Goal: Check status: Check status

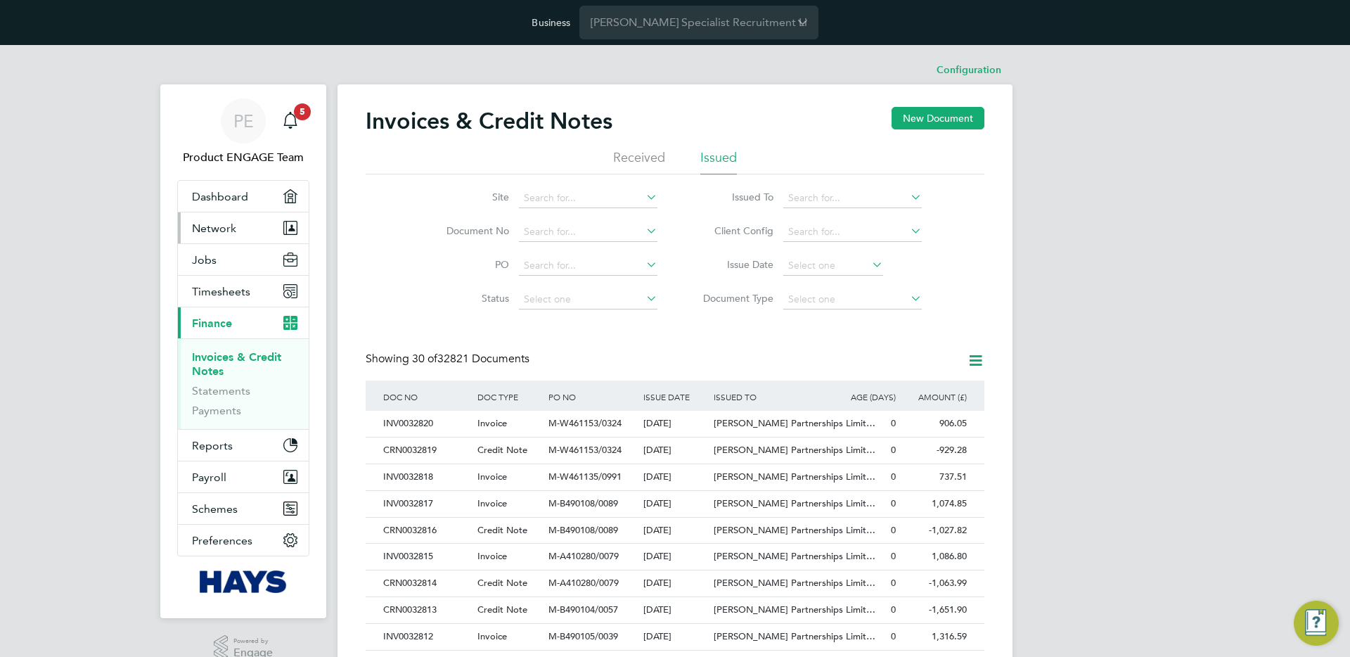
click at [245, 226] on button "Network" at bounding box center [243, 227] width 131 height 31
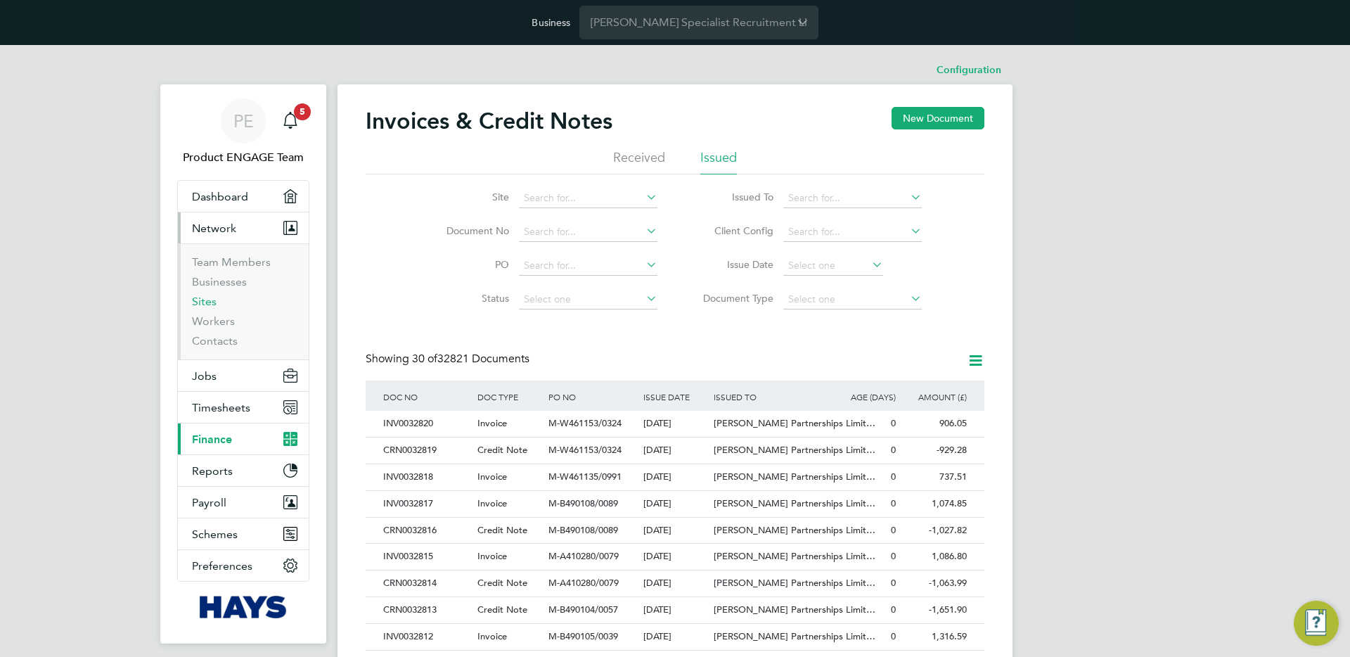
click at [205, 305] on link "Sites" at bounding box center [204, 301] width 25 height 13
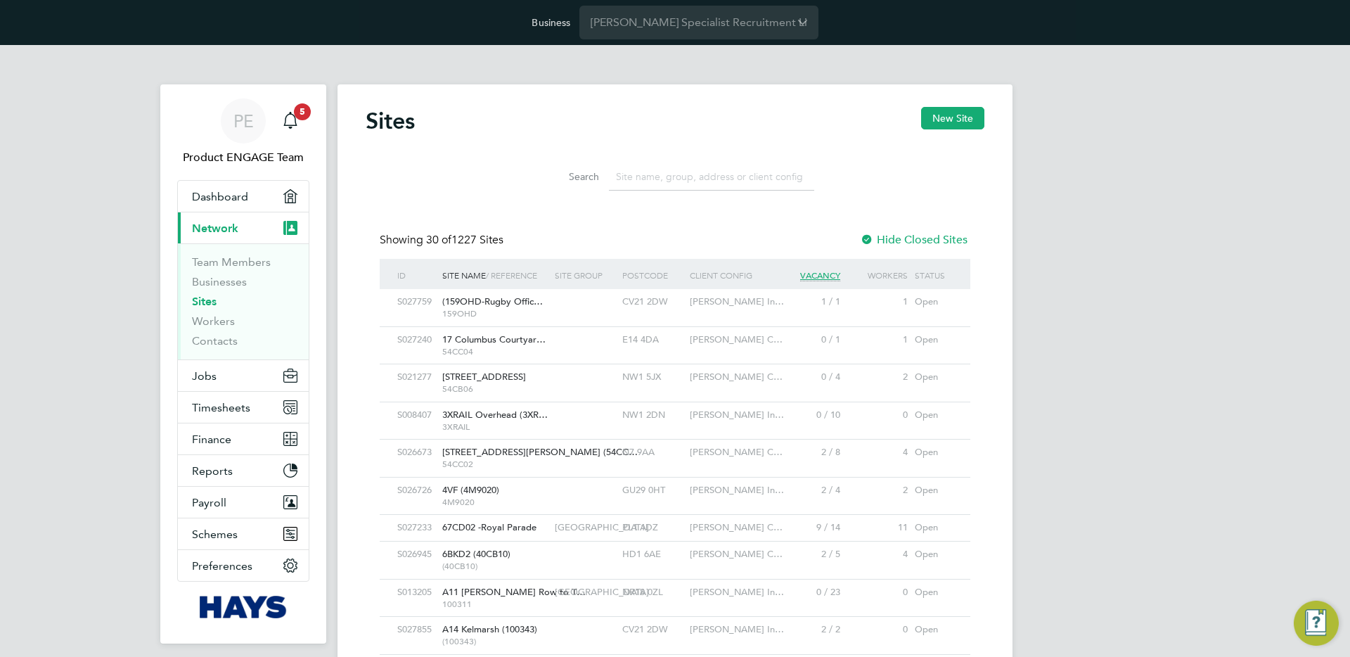
click at [919, 308] on div "Open" at bounding box center [933, 302] width 45 height 26
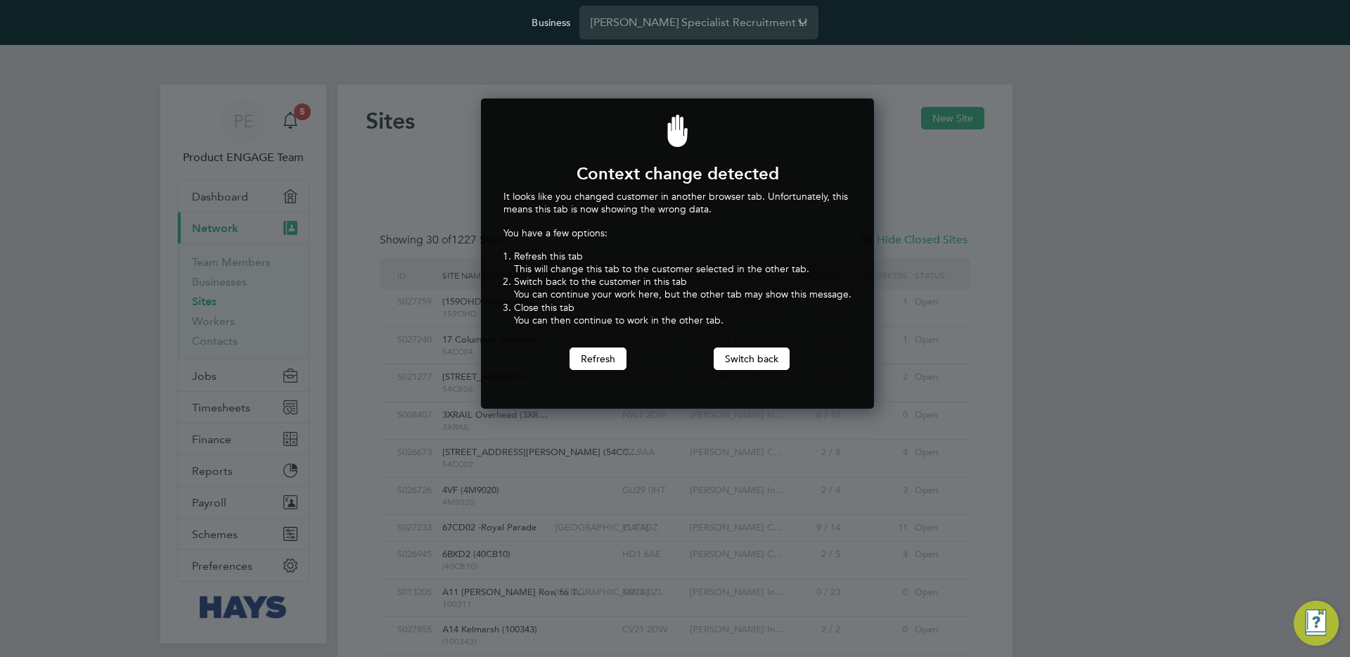
scroll to position [311, 388]
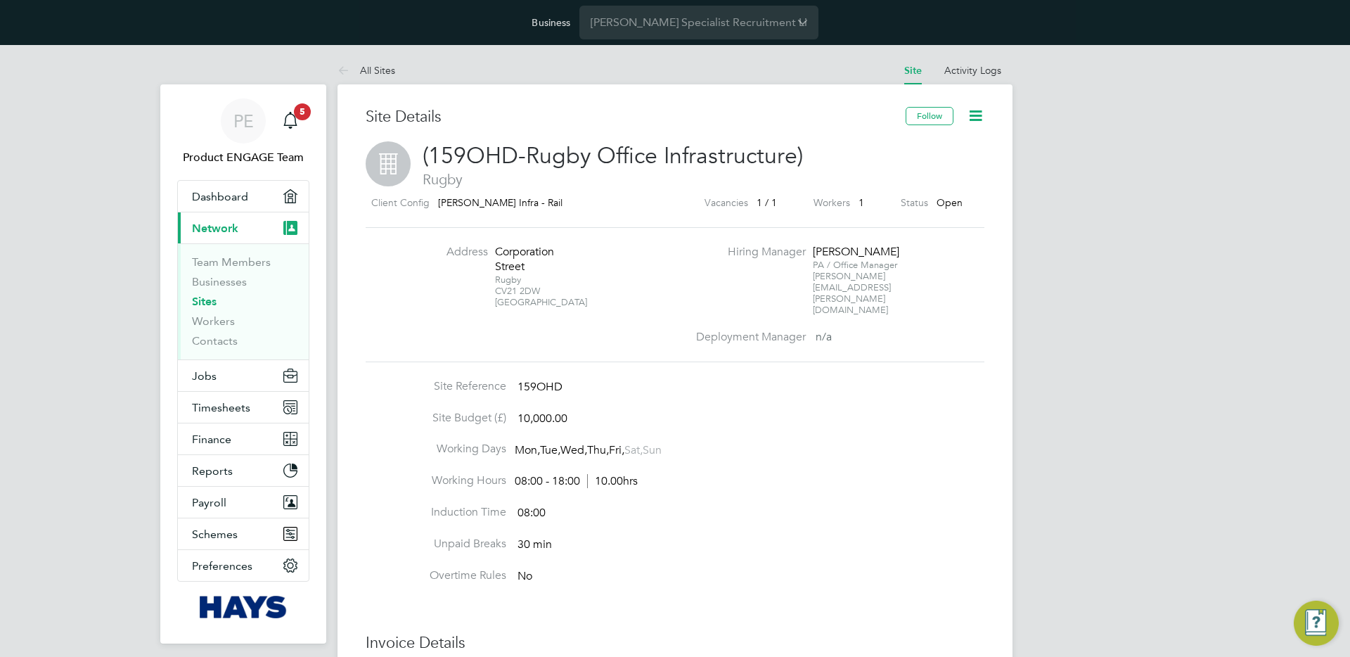
click at [978, 116] on icon at bounding box center [976, 116] width 18 height 18
click at [1042, 188] on div "PE Product ENGAGE Team Notifications 5 Applications: Dashboard Current page: Ne…" at bounding box center [675, 532] width 1350 height 974
click at [211, 292] on li "Businesses" at bounding box center [244, 285] width 105 height 20
click at [750, 24] on input "[PERSON_NAME] Specialist Recruitment Limited" at bounding box center [699, 22] width 239 height 33
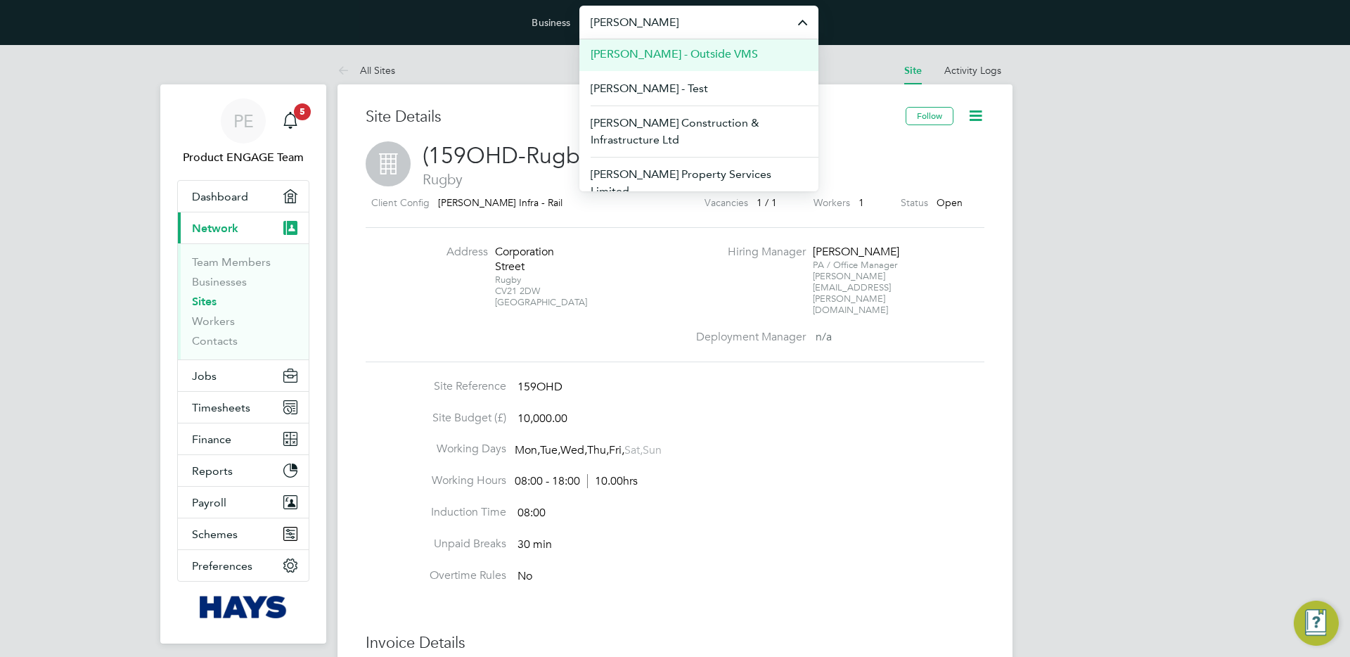
scroll to position [71, 0]
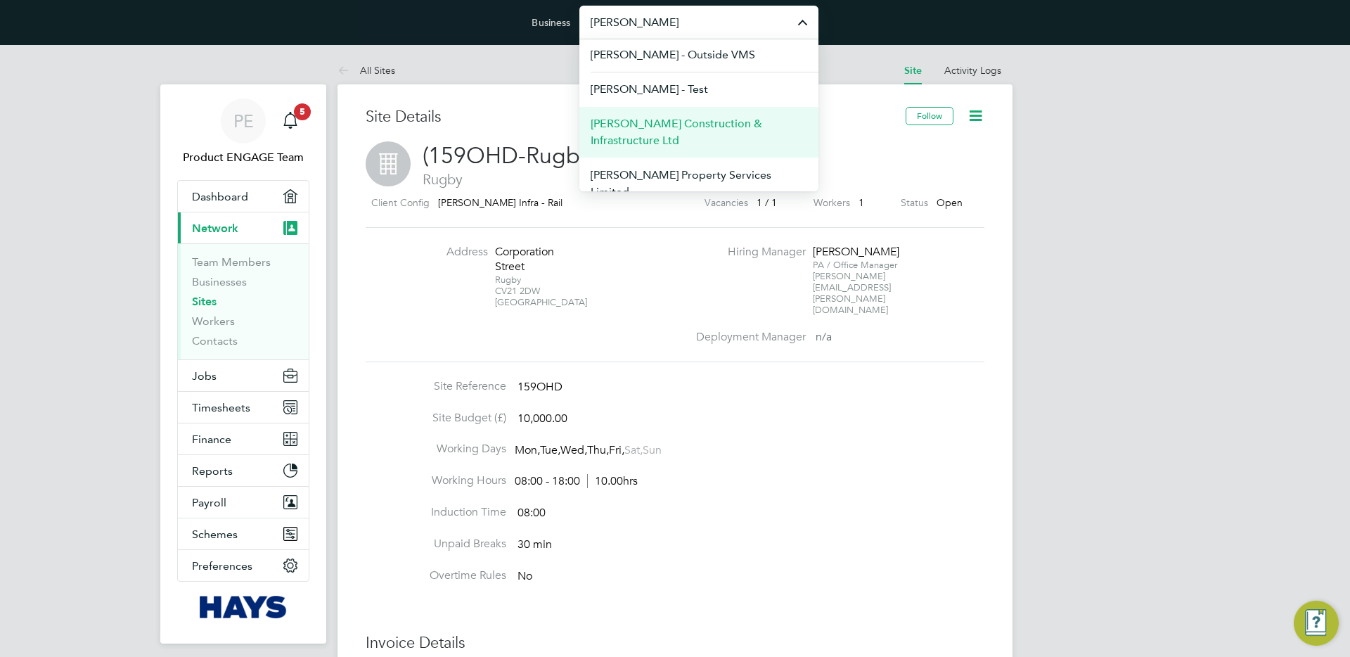
click at [680, 128] on span "Morgan Sindall Construction & Infrastructure Ltd" at bounding box center [699, 132] width 217 height 34
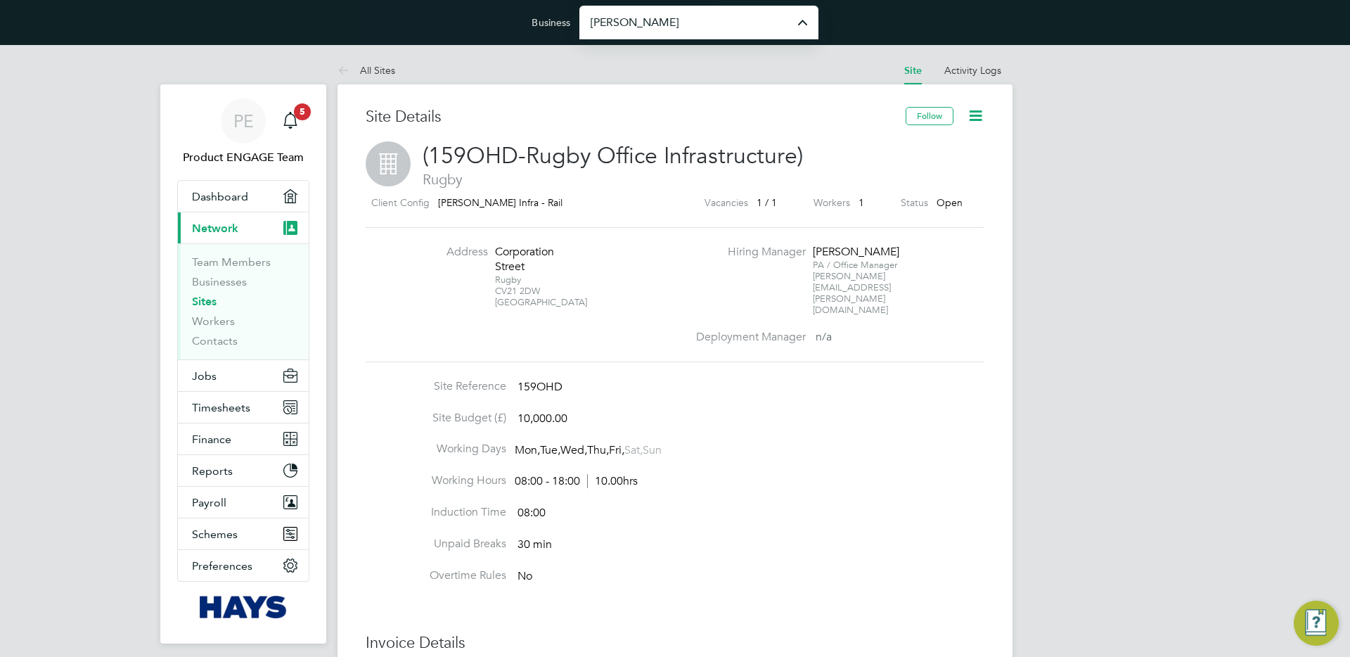
type input "Morgan Sindall Construction & Infrastructure Ltd"
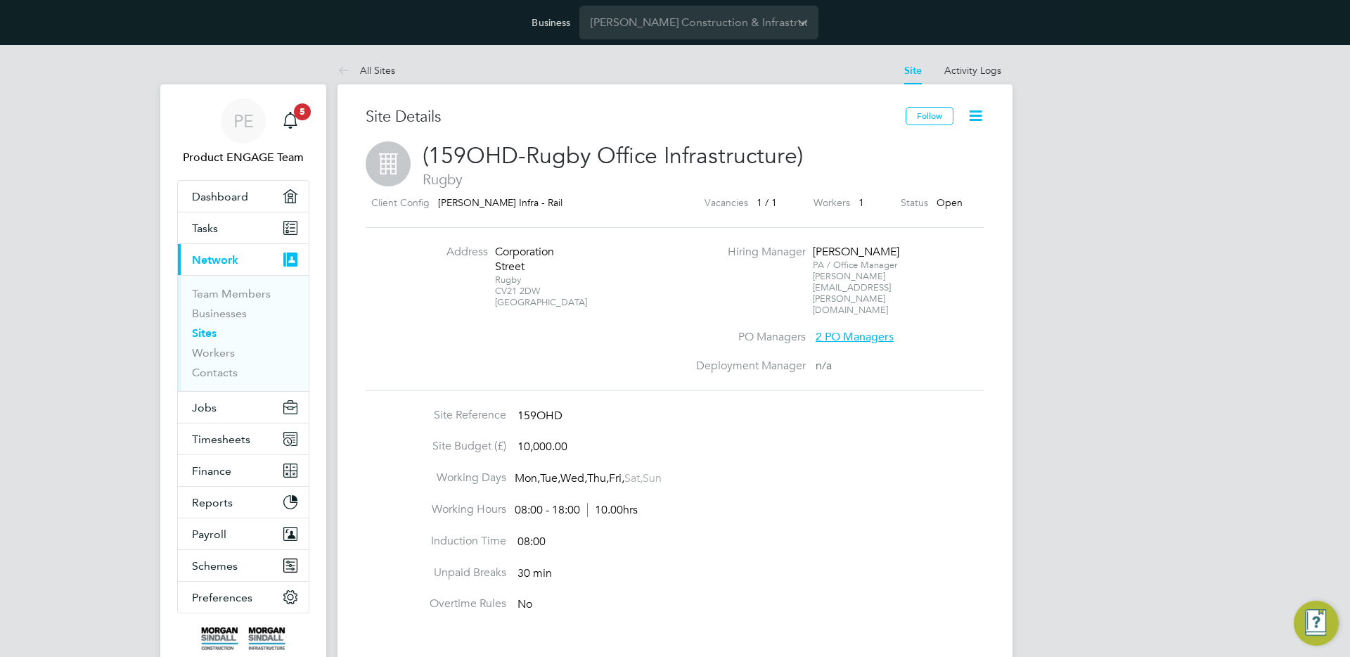
click at [981, 113] on icon at bounding box center [976, 116] width 18 height 18
click at [941, 166] on li "Edit Site e" at bounding box center [941, 169] width 79 height 20
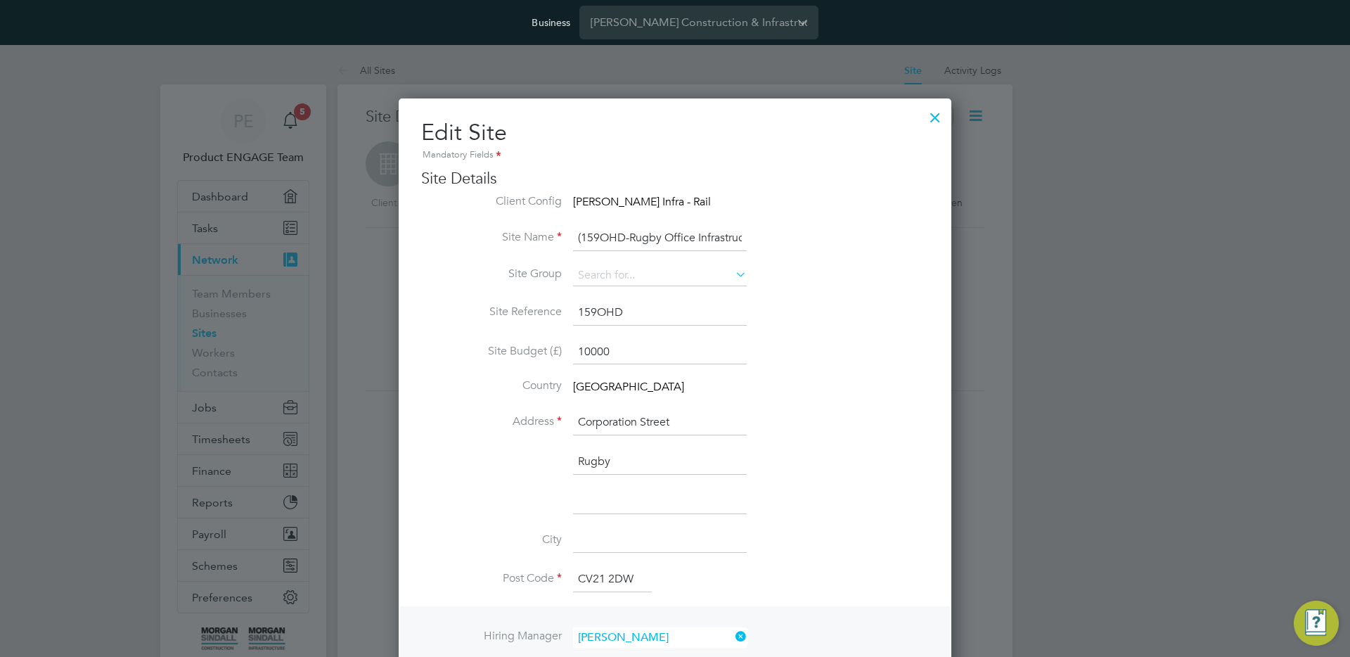
click at [934, 125] on div at bounding box center [935, 113] width 25 height 25
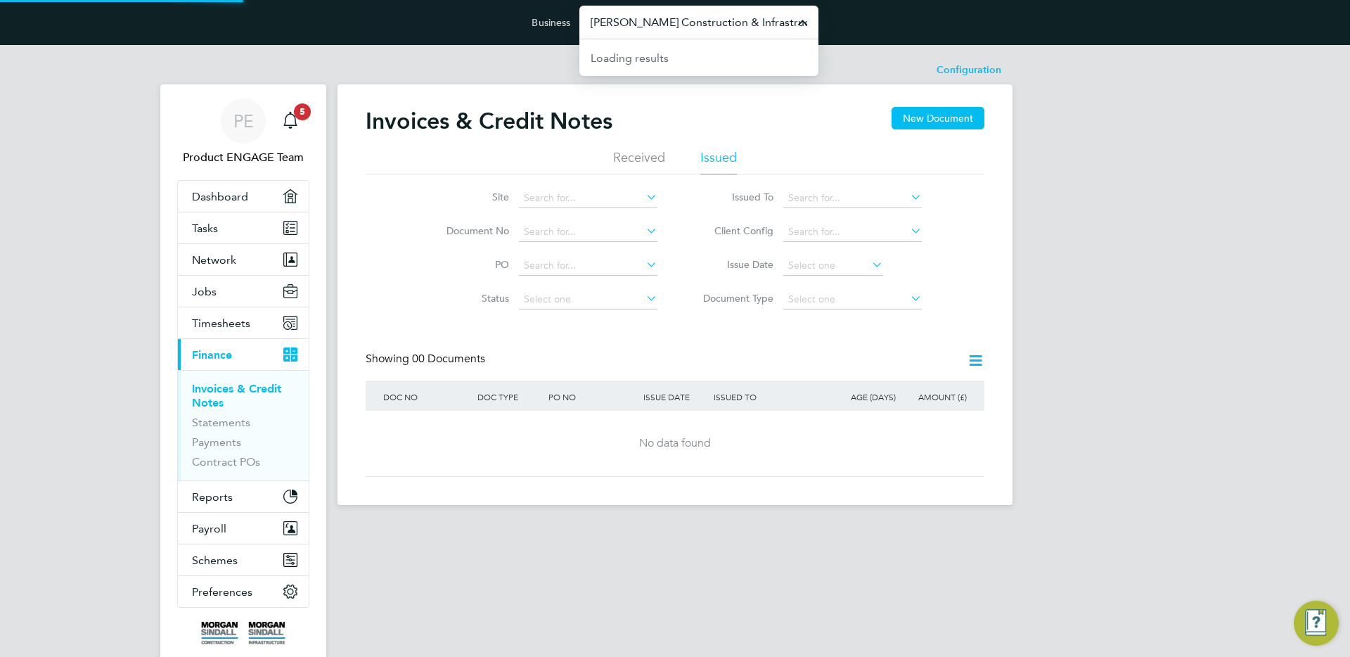
click at [674, 23] on input "Morgan Sindall Construction & Infrastructure Ltd" at bounding box center [699, 22] width 239 height 33
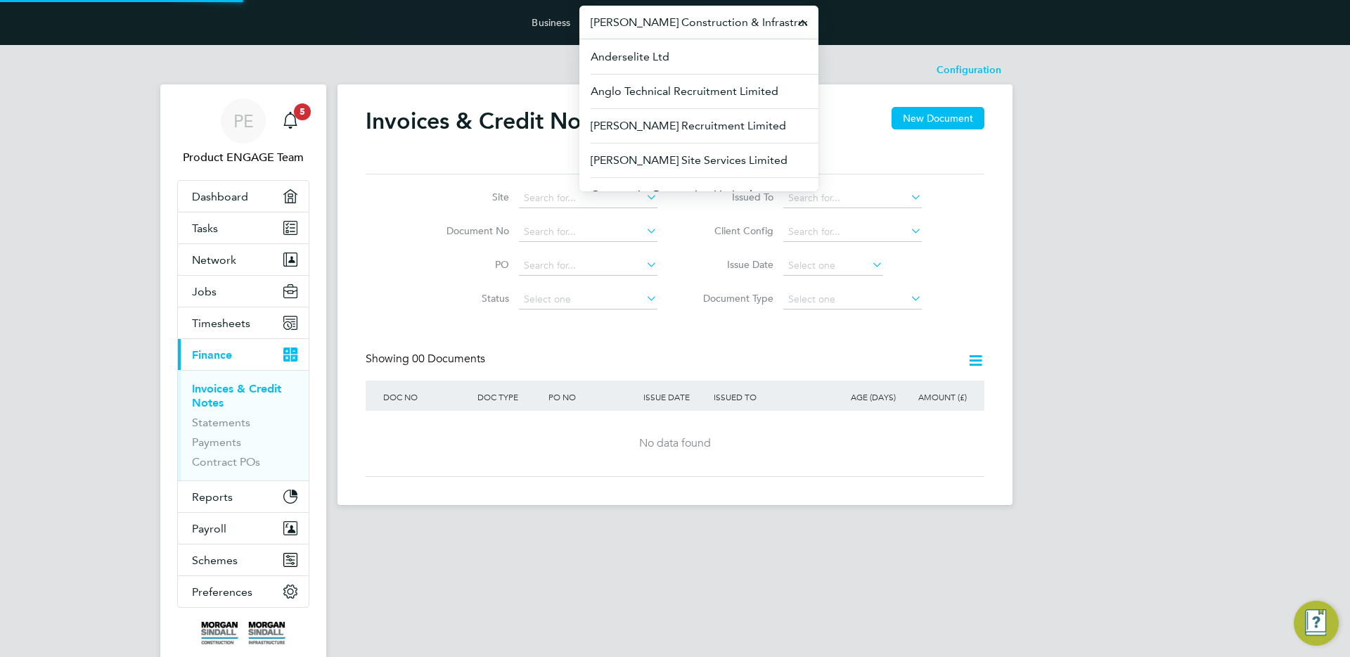
click at [674, 23] on input "Morgan Sindall Construction & Infrastructure Ltd" at bounding box center [699, 22] width 239 height 33
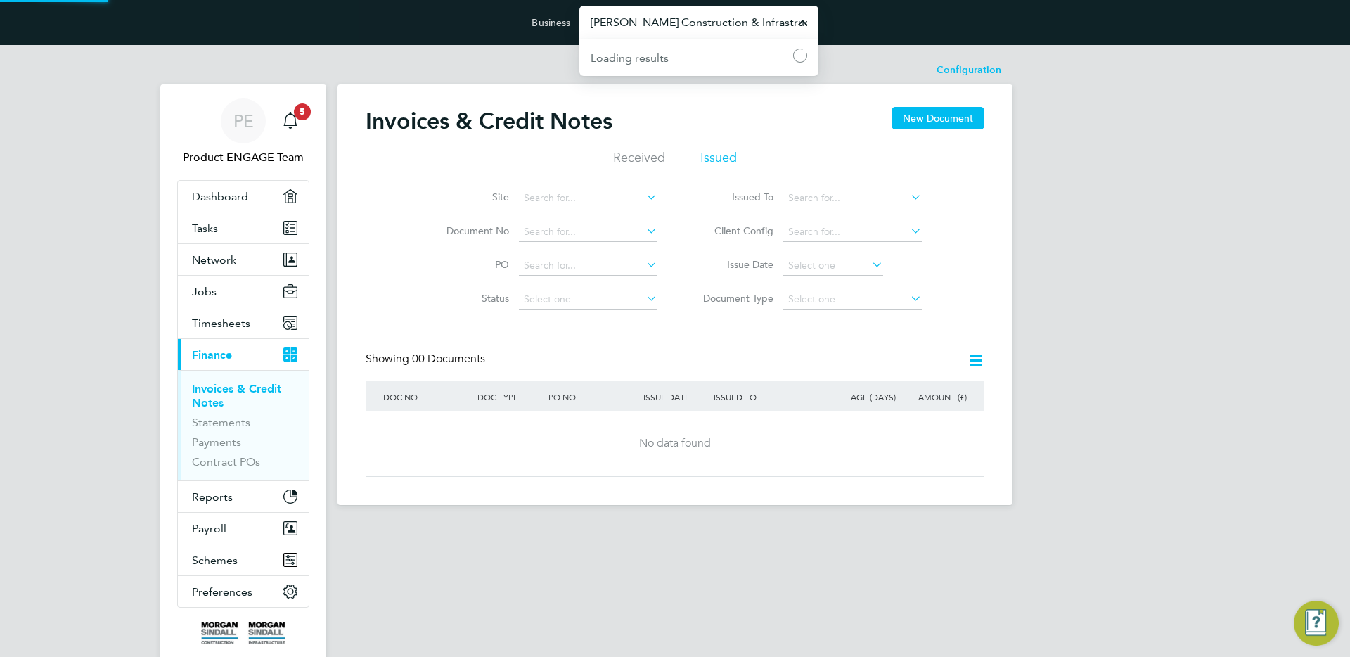
click at [656, 25] on input "Morgan Sindall Construction & Infrastructure Ltd" at bounding box center [699, 22] width 239 height 33
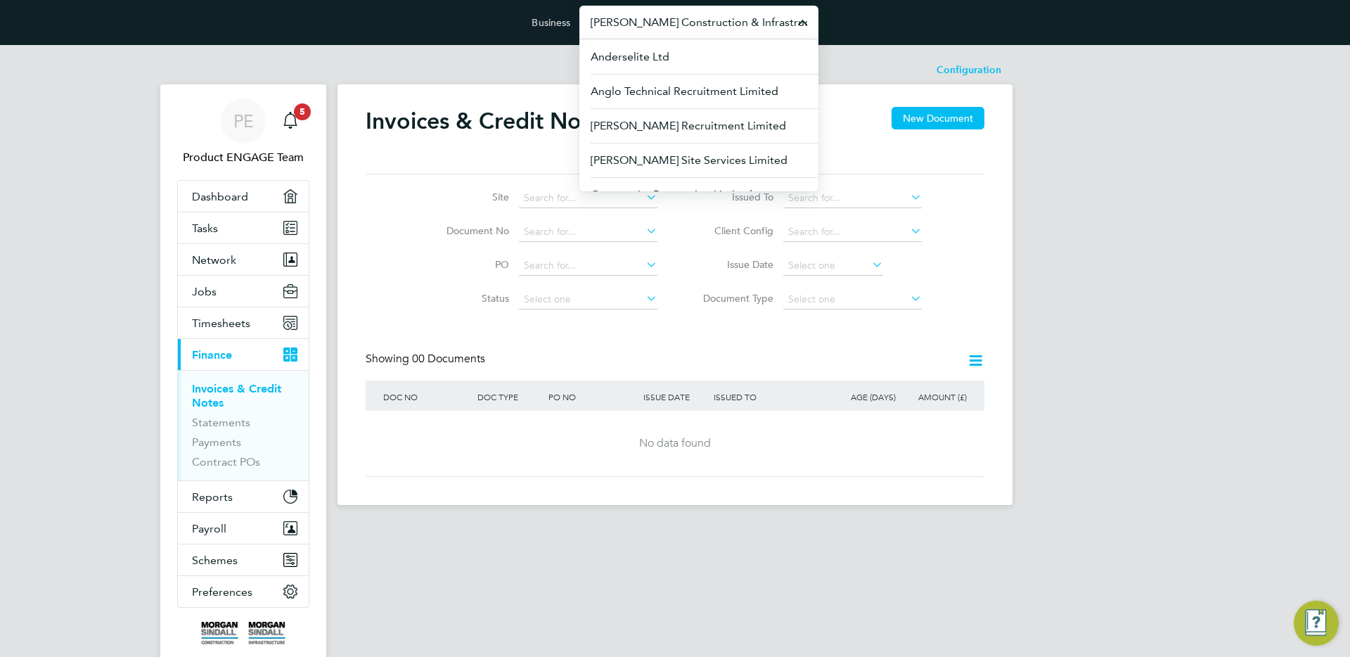
click at [665, 11] on input "Morgan Sindall Construction & Infrastructure Ltd" at bounding box center [699, 22] width 239 height 33
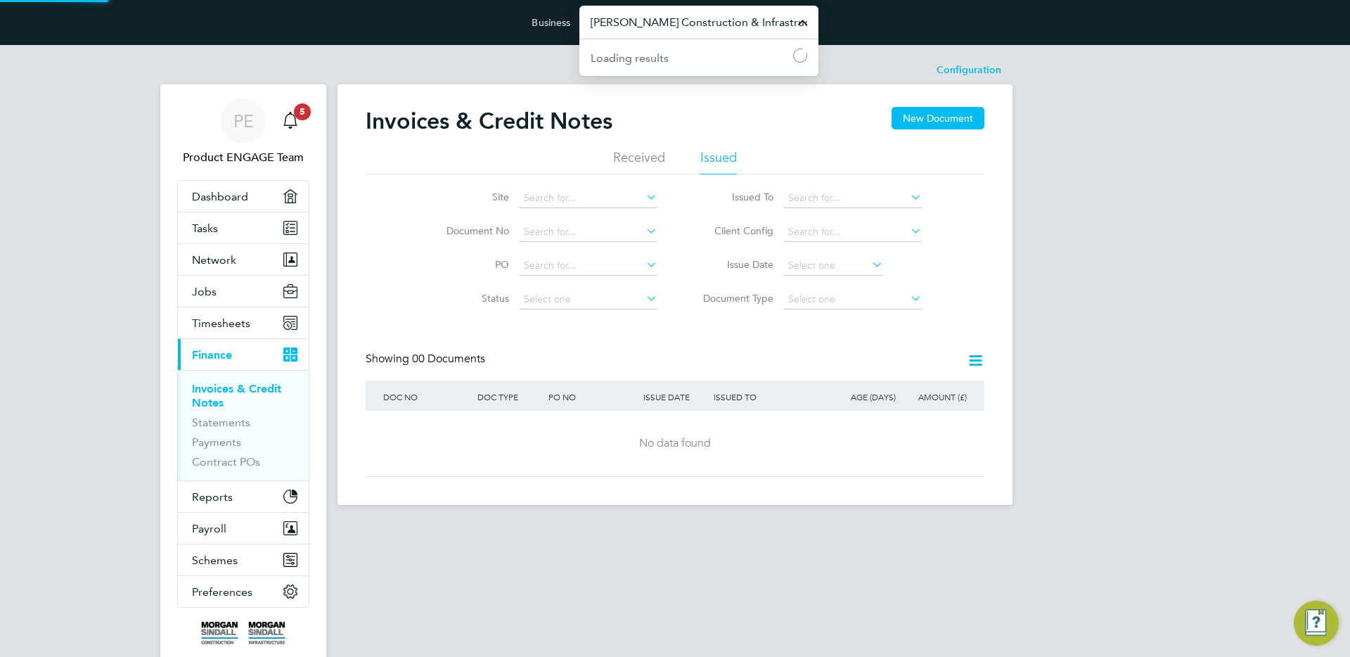
click at [616, 13] on input "Morgan Sindall Construction & Infrastructure Ltd" at bounding box center [699, 22] width 239 height 33
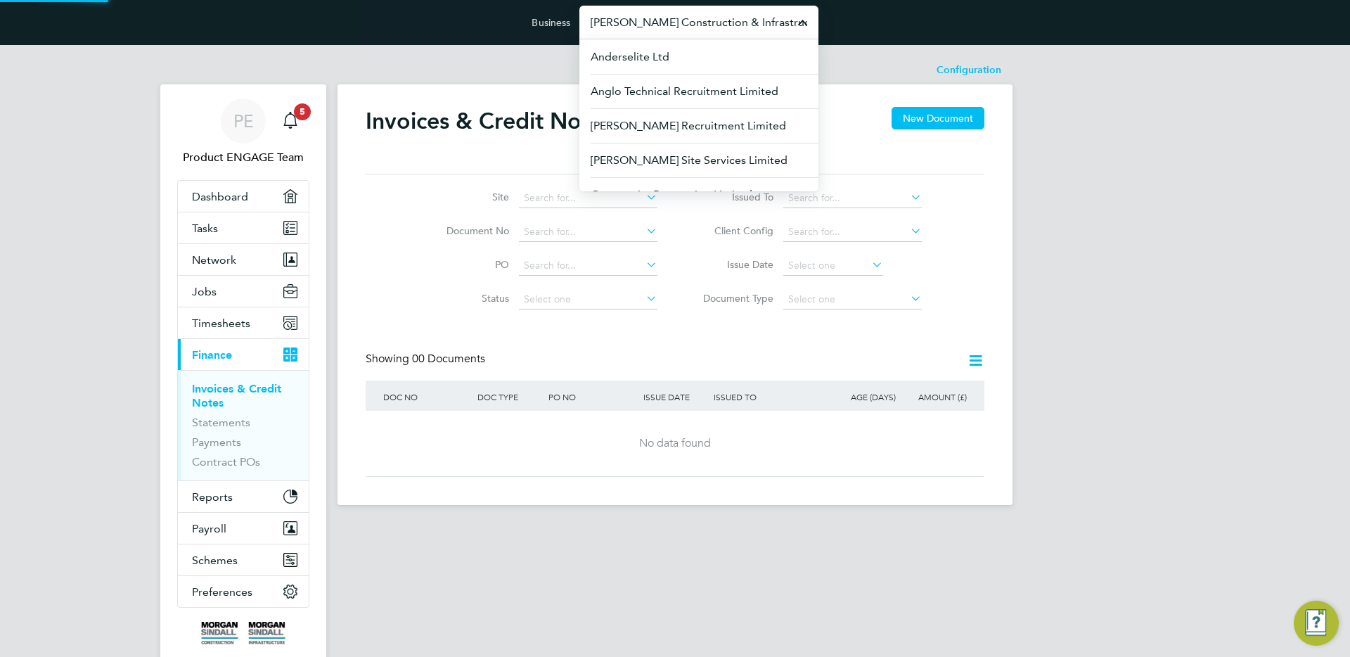
click at [616, 13] on input "Morgan Sindall Construction & Infrastructure Ltd" at bounding box center [699, 22] width 239 height 33
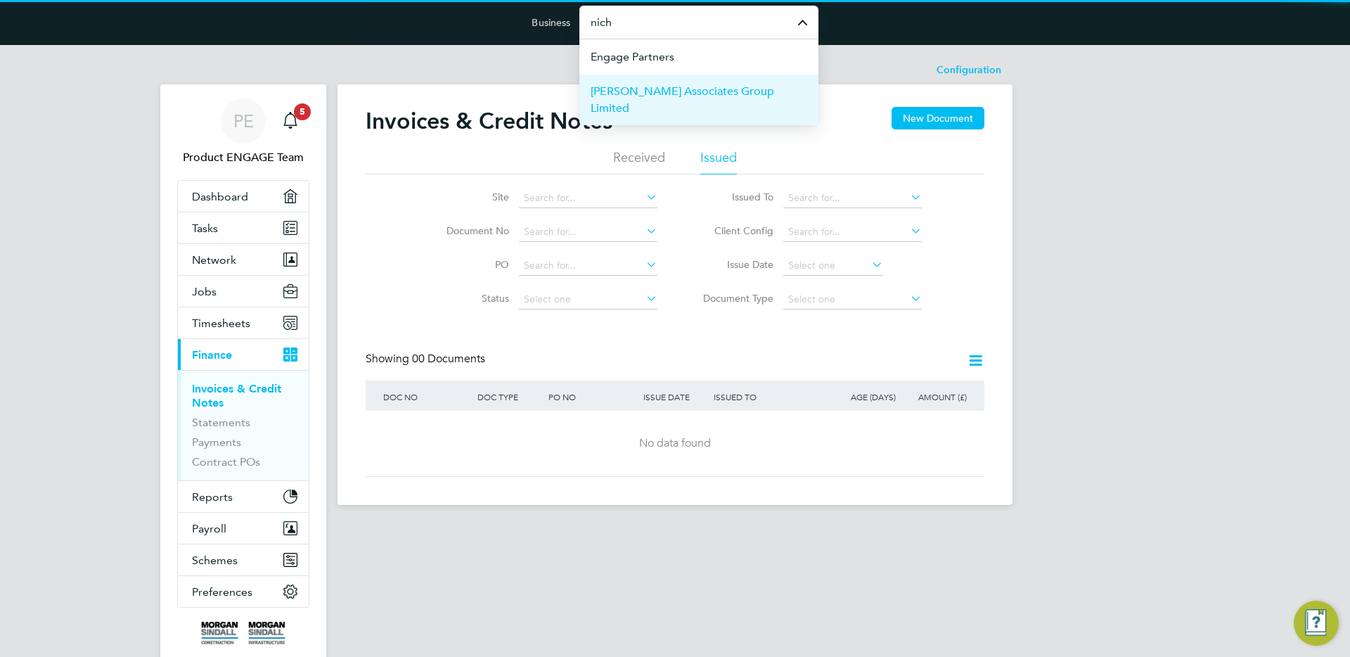
click at [681, 87] on span "[PERSON_NAME] Associates Group Limited" at bounding box center [699, 100] width 217 height 34
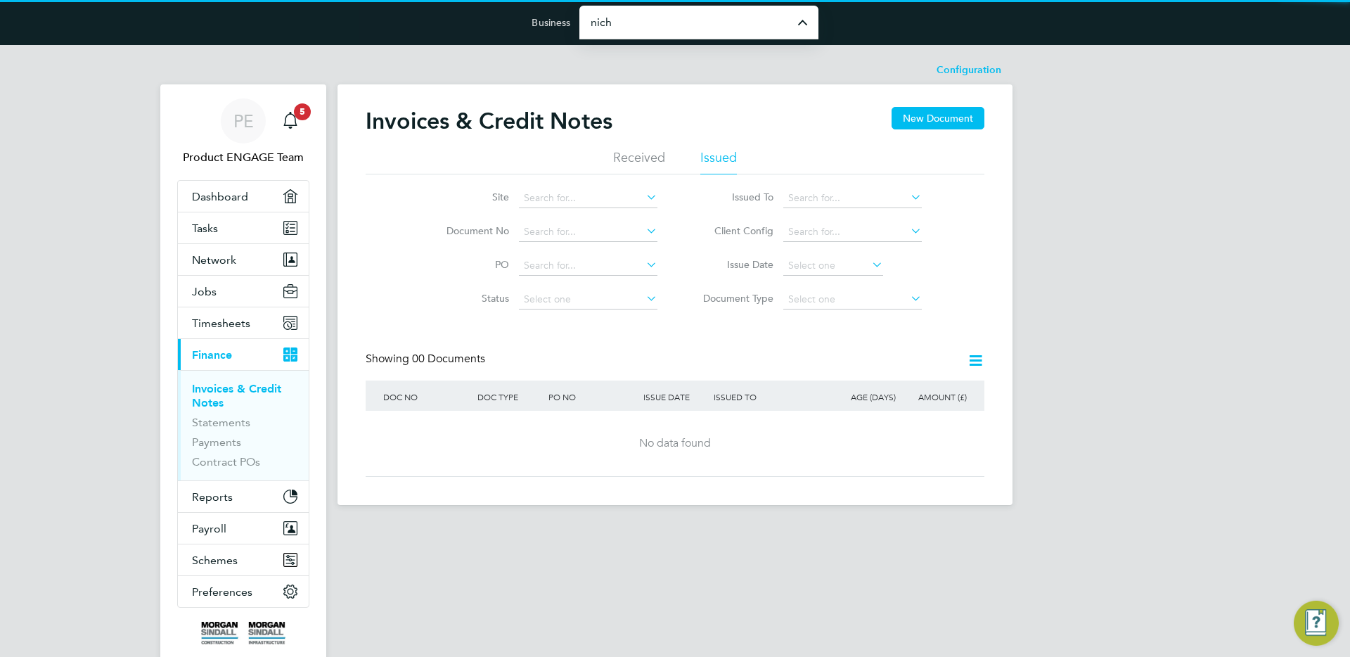
type input "[PERSON_NAME] Associates Group Limited"
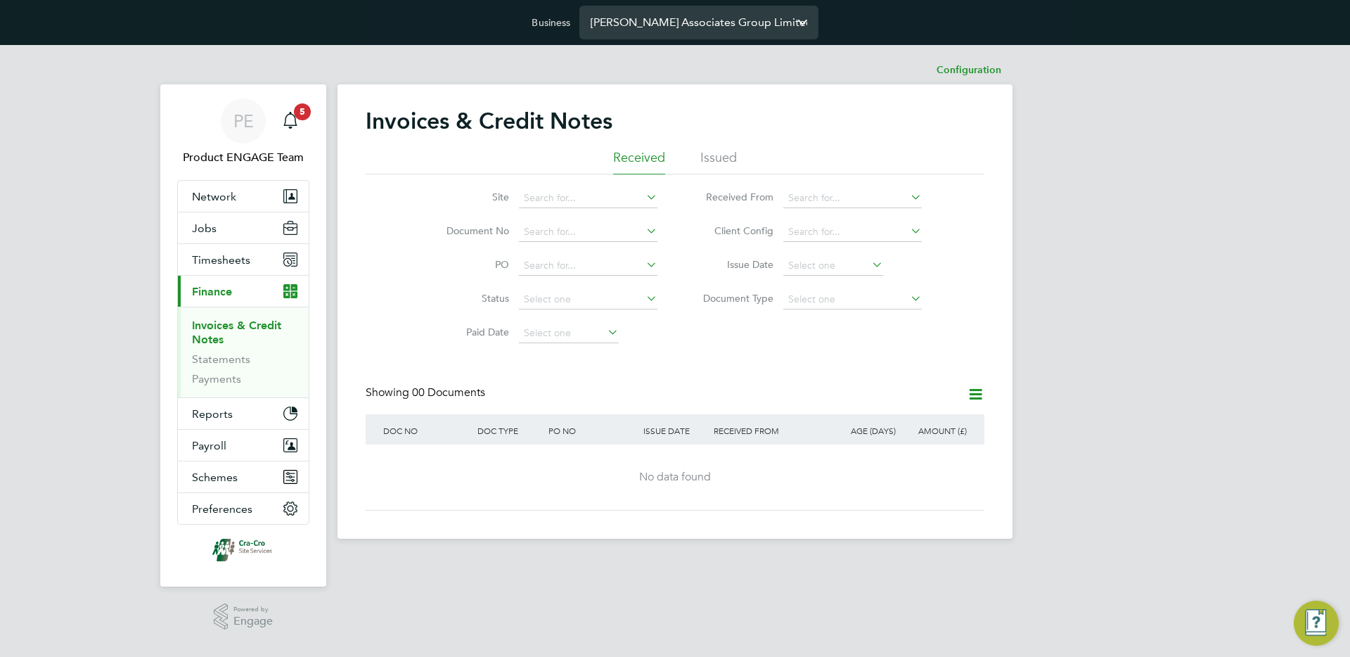
click at [653, 9] on input "[PERSON_NAME] Associates Group Limited" at bounding box center [699, 22] width 239 height 33
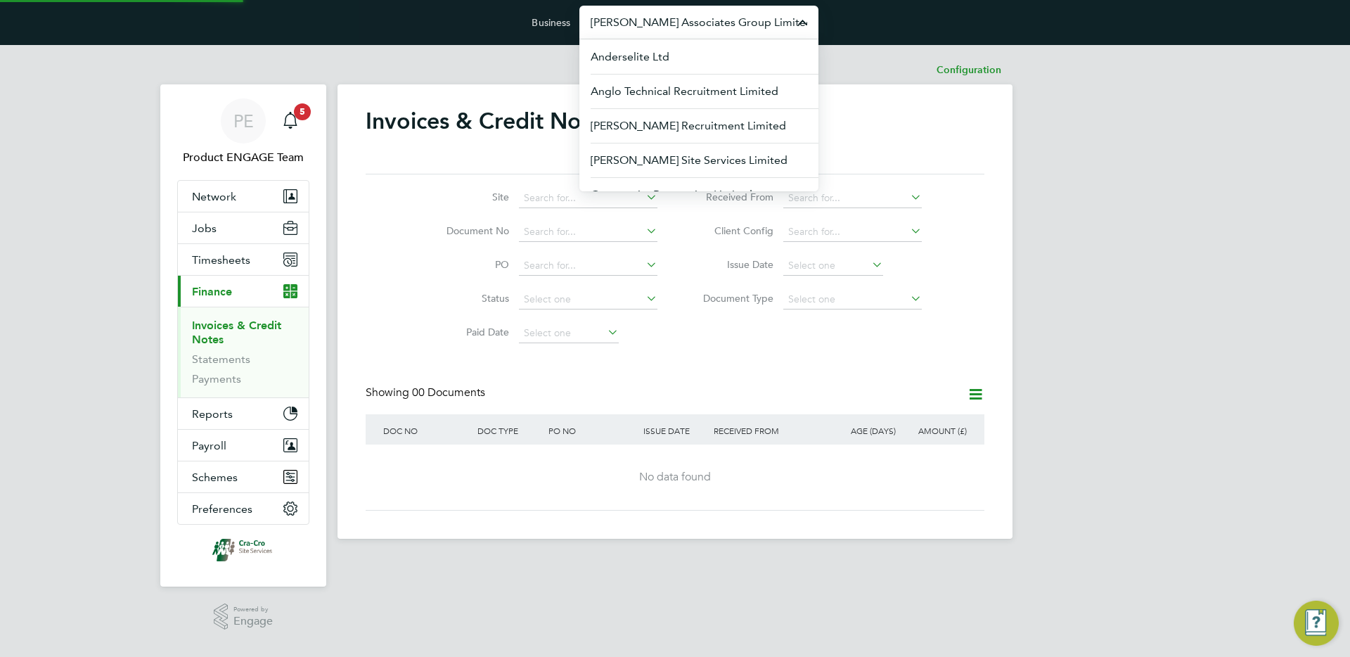
click at [653, 9] on input "[PERSON_NAME] Associates Group Limited" at bounding box center [699, 22] width 239 height 33
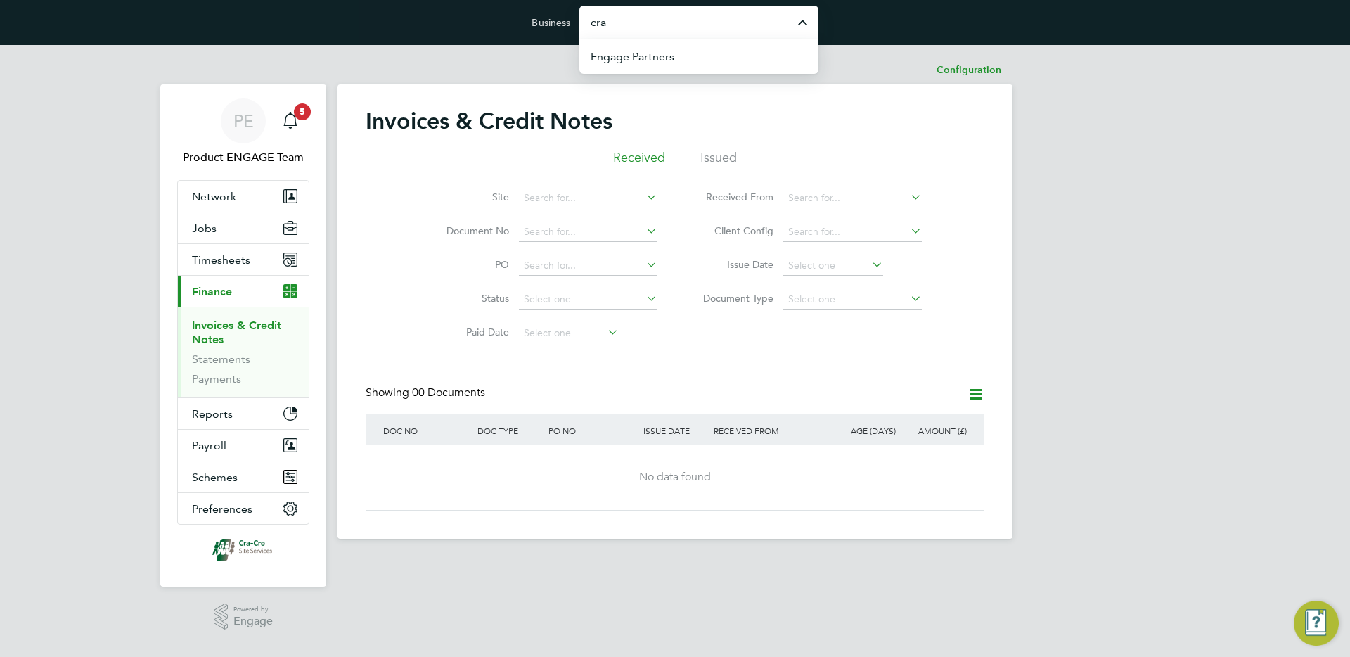
click at [654, 11] on input "cra" at bounding box center [699, 22] width 239 height 33
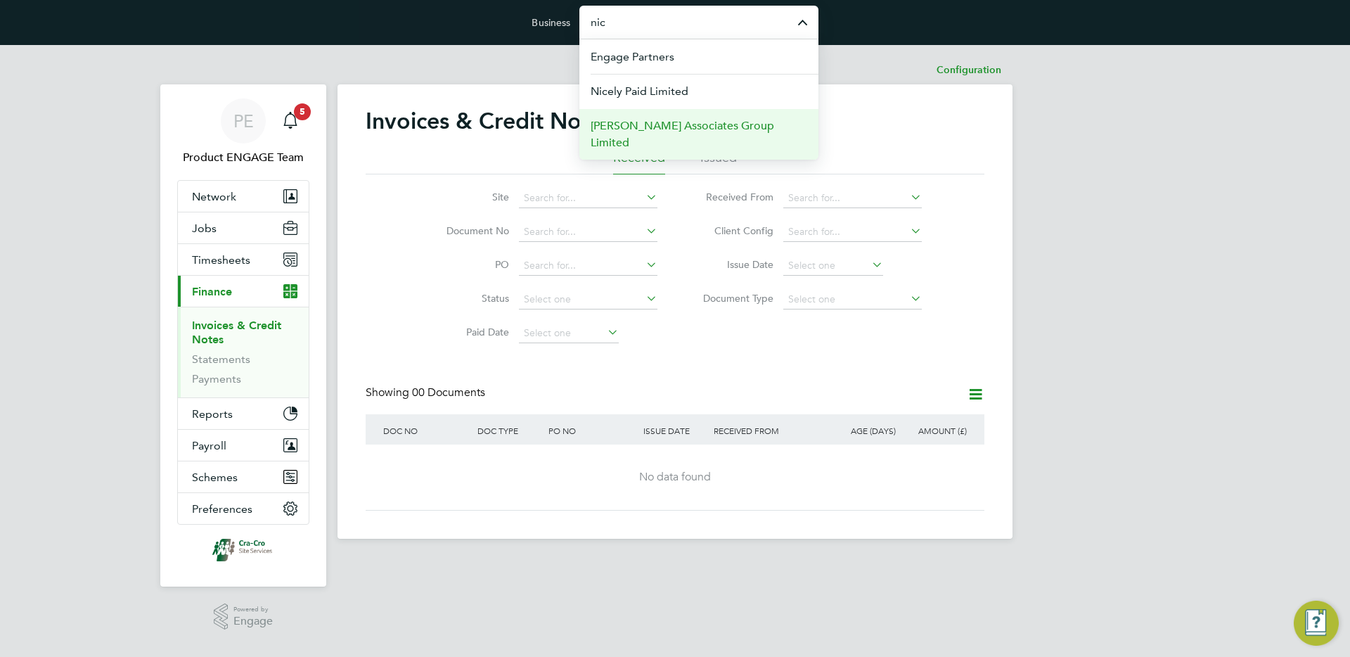
click at [692, 118] on span "[PERSON_NAME] Associates Group Limited" at bounding box center [699, 134] width 217 height 34
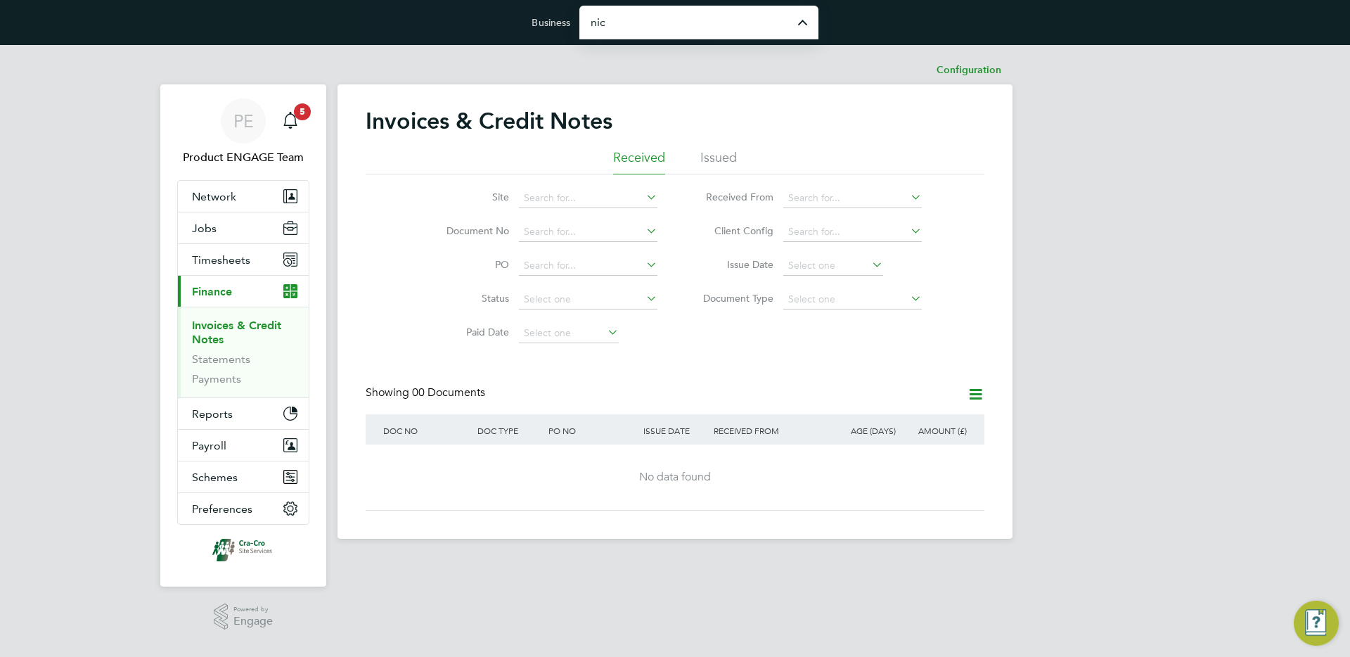
type input "[PERSON_NAME] Associates Group Limited"
click at [213, 377] on link "Payments" at bounding box center [216, 378] width 49 height 13
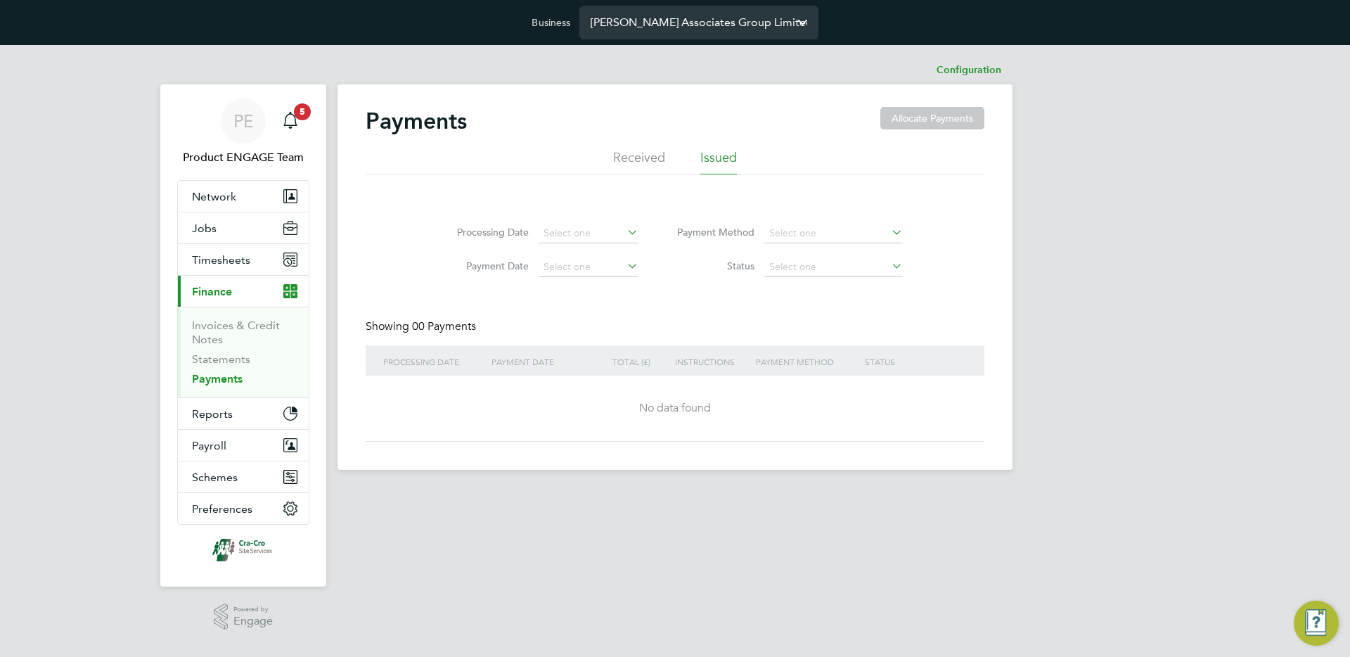
click at [625, 152] on li "Received" at bounding box center [639, 161] width 52 height 25
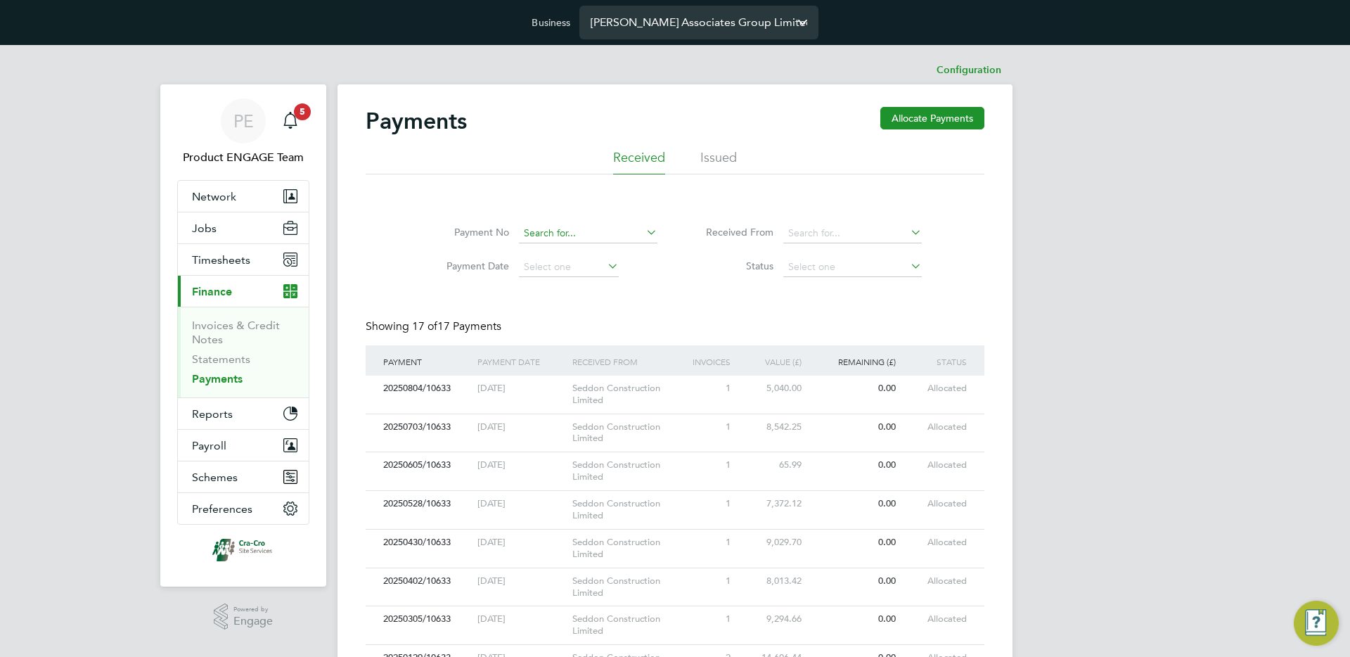
click at [542, 235] on input at bounding box center [588, 234] width 139 height 20
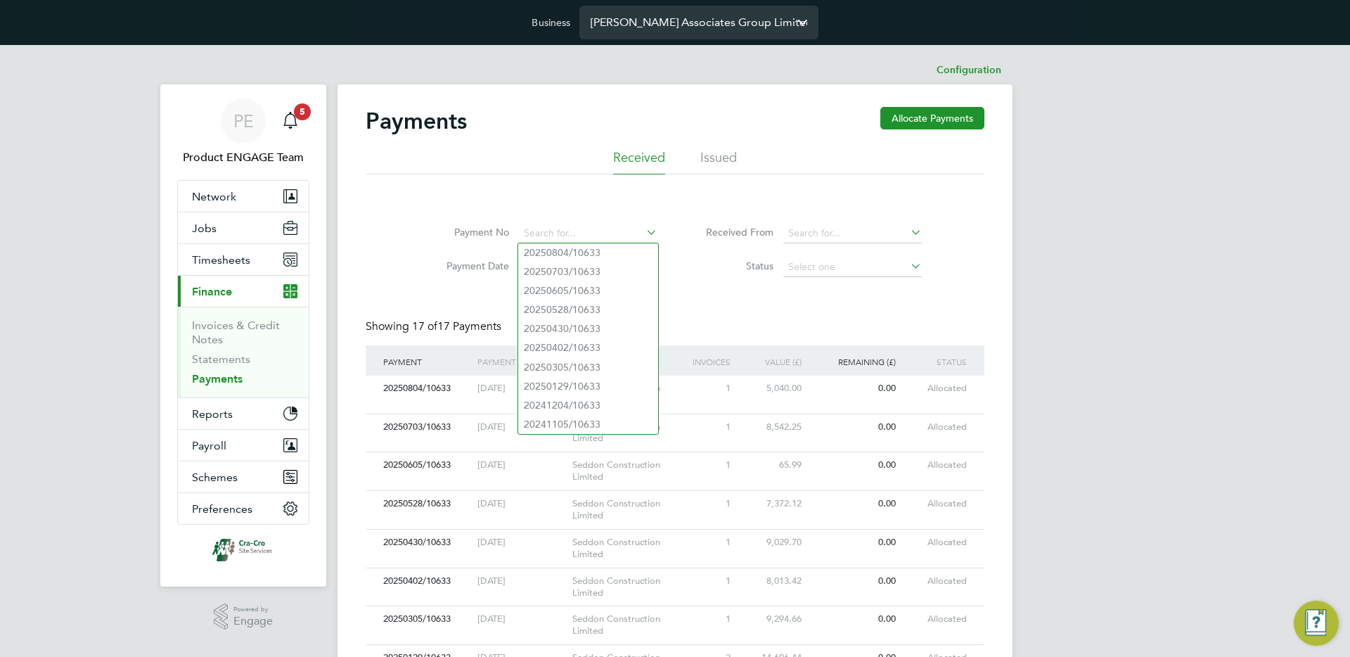
click at [743, 252] on li "Status" at bounding box center [807, 267] width 264 height 34
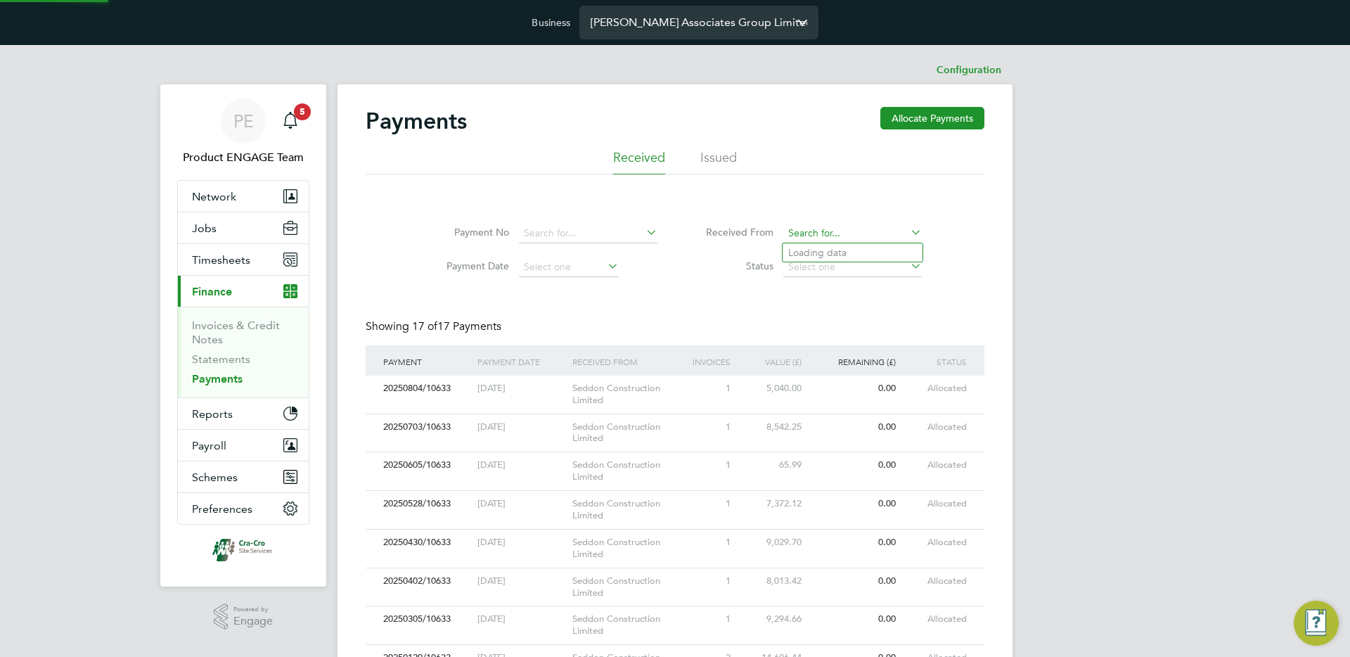
click at [822, 231] on input at bounding box center [852, 234] width 139 height 20
click at [826, 255] on li "Seddon Construction Limited" at bounding box center [854, 252] width 142 height 19
type input "Seddon Construction Limited"
click at [570, 233] on input at bounding box center [588, 234] width 139 height 20
click at [621, 252] on li "20250804 /10633" at bounding box center [588, 252] width 140 height 19
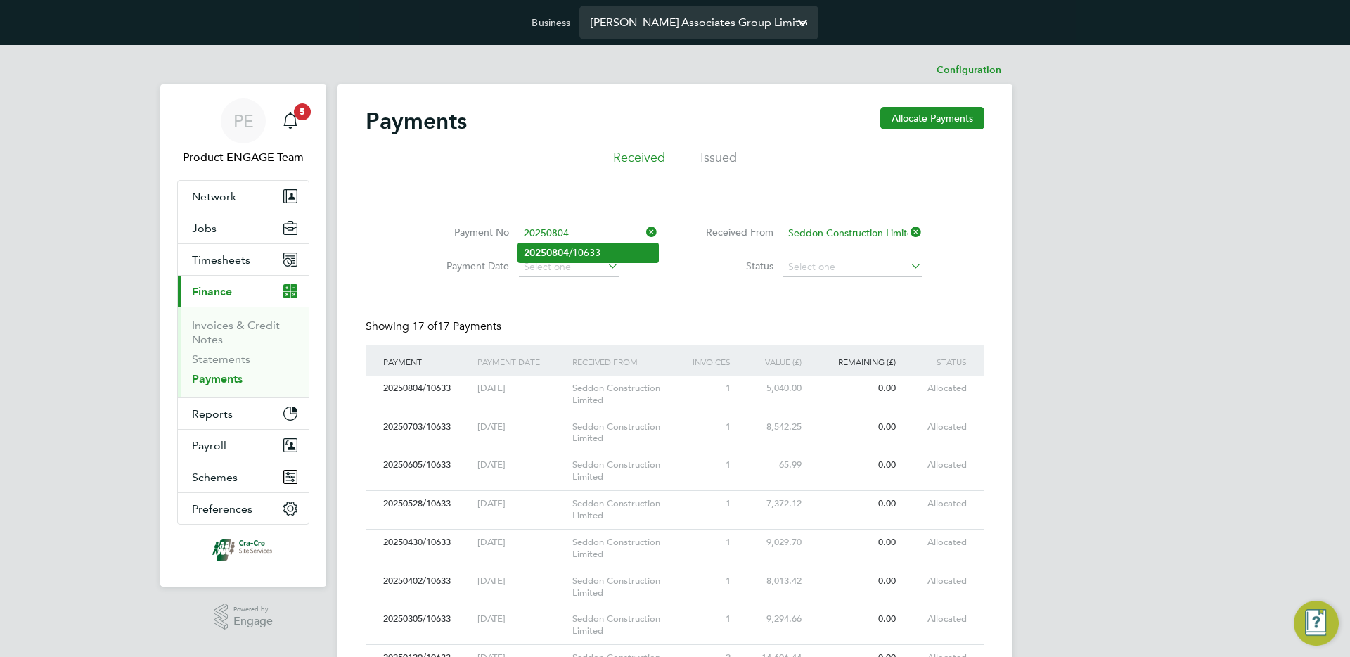
type input "20250804/10633"
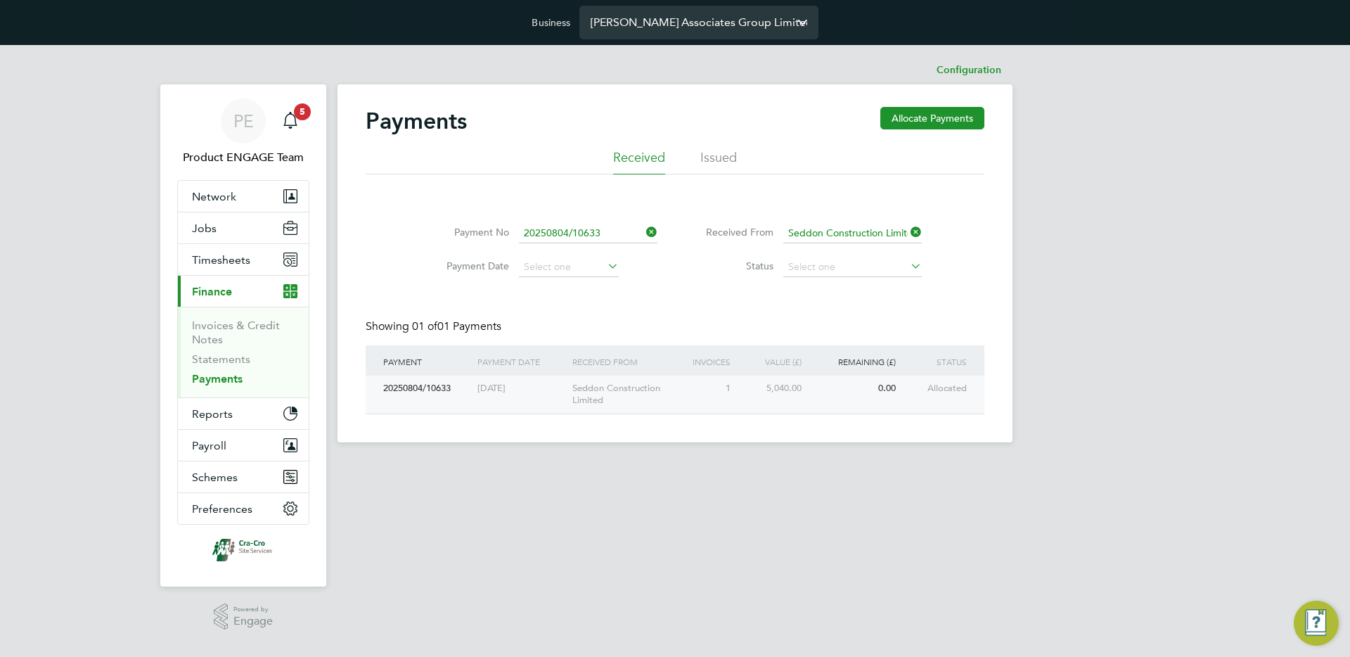
click at [708, 399] on div "1" at bounding box center [710, 389] width 47 height 26
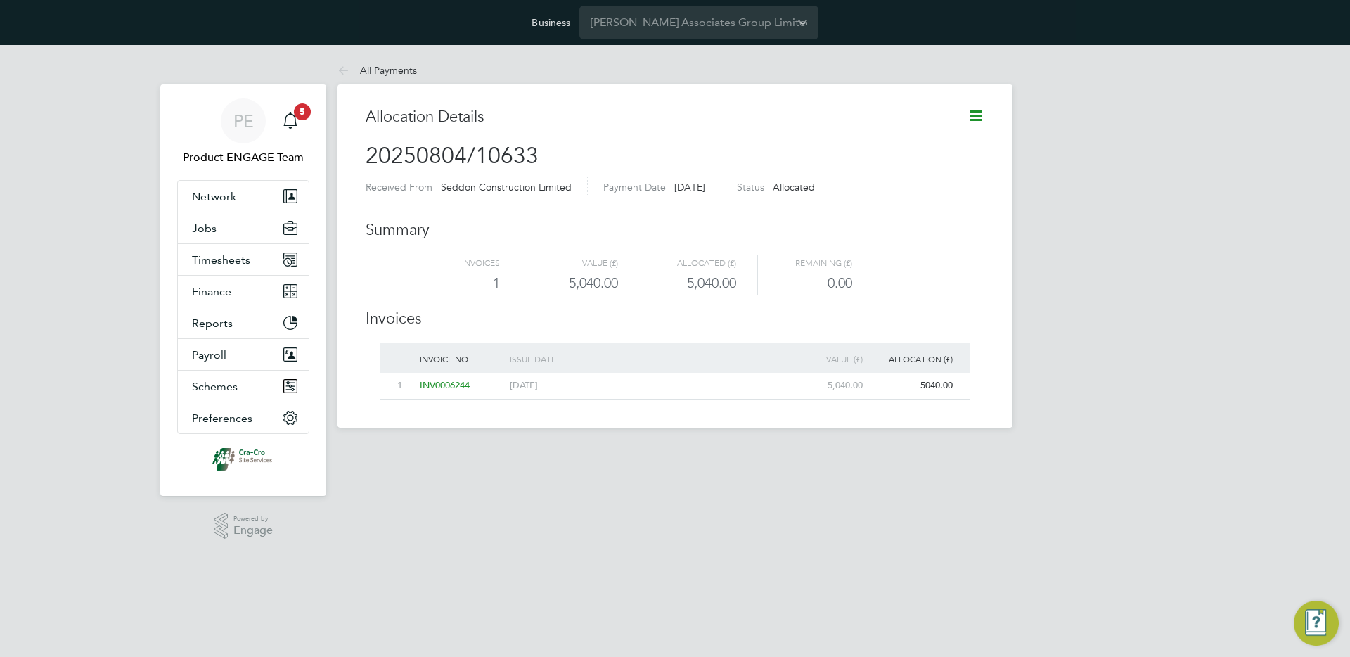
click at [977, 117] on icon at bounding box center [976, 116] width 18 height 18
click at [992, 381] on div "Allocation Details 20250804/10633 Issued To [PERSON_NAME] Associates Group Limi…" at bounding box center [675, 255] width 675 height 343
click at [378, 70] on link "All Payments" at bounding box center [377, 70] width 79 height 13
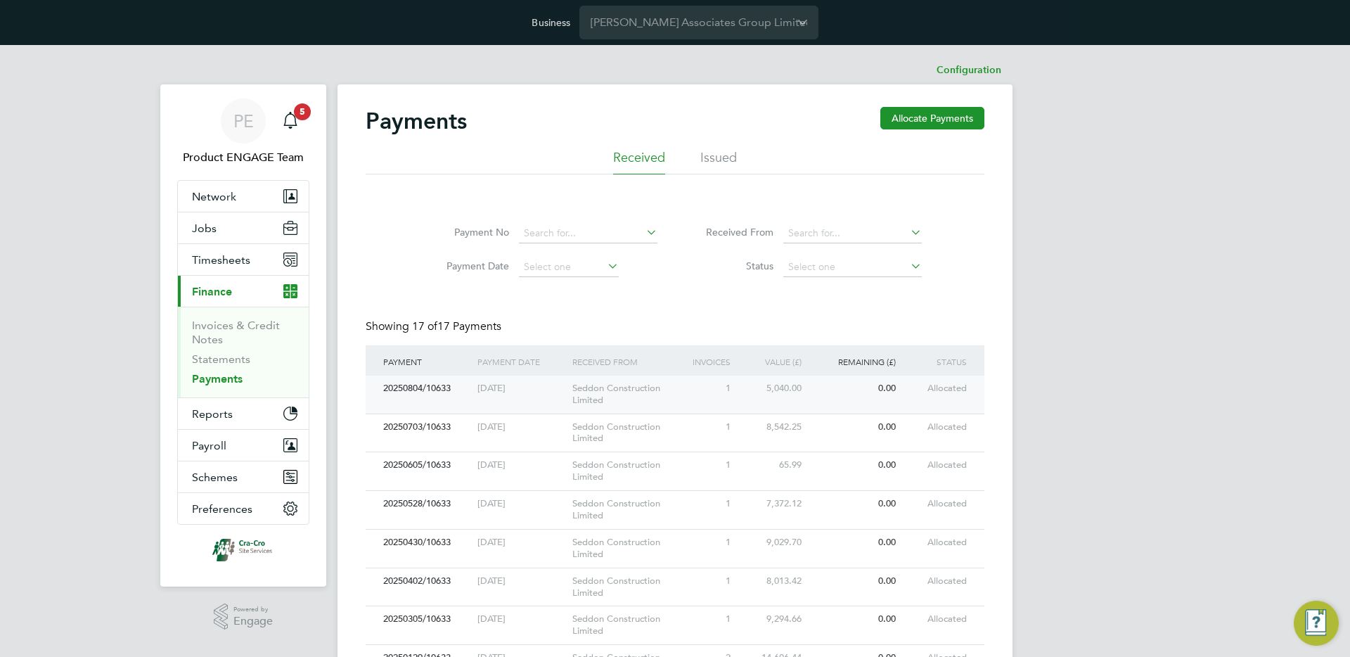
click at [636, 405] on div "Seddon Construction Limited" at bounding box center [628, 395] width 118 height 38
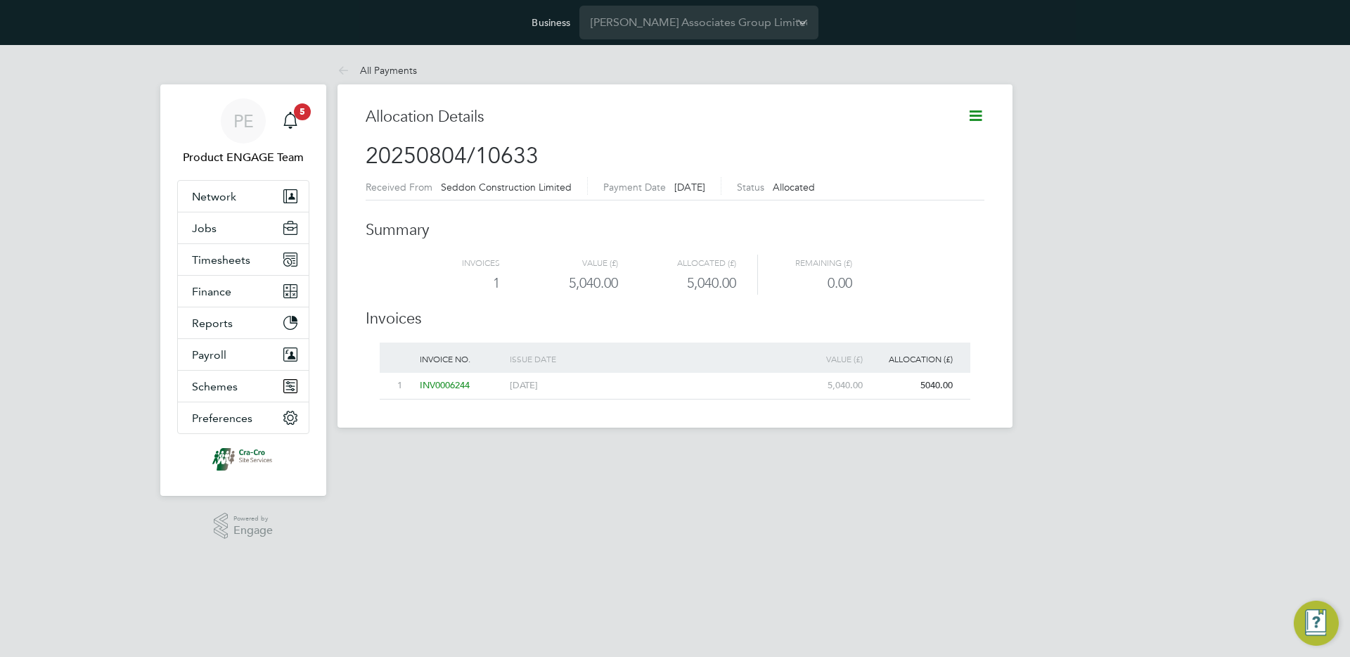
click at [433, 383] on span "INV0006244" at bounding box center [445, 385] width 50 height 12
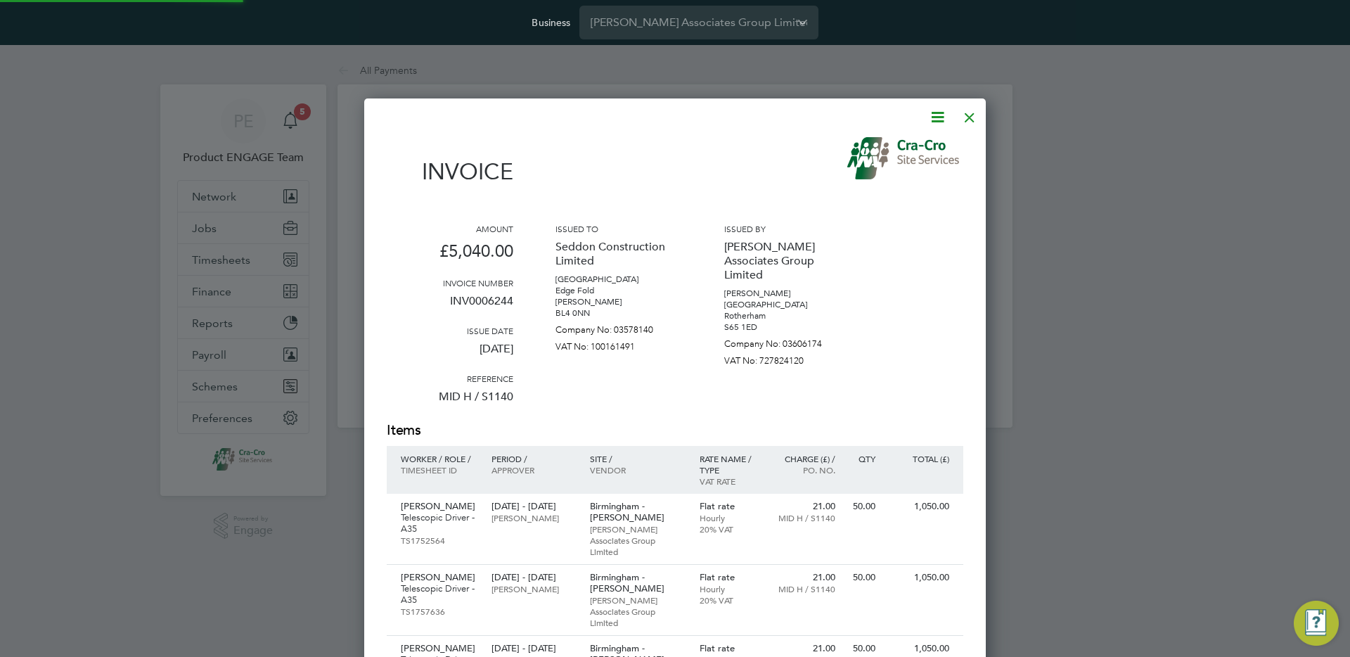
scroll to position [928, 622]
click at [933, 112] on icon at bounding box center [938, 117] width 18 height 18
click at [752, 234] on p "[PERSON_NAME] Associates Group Limited" at bounding box center [787, 260] width 127 height 53
click at [971, 120] on div at bounding box center [969, 113] width 25 height 25
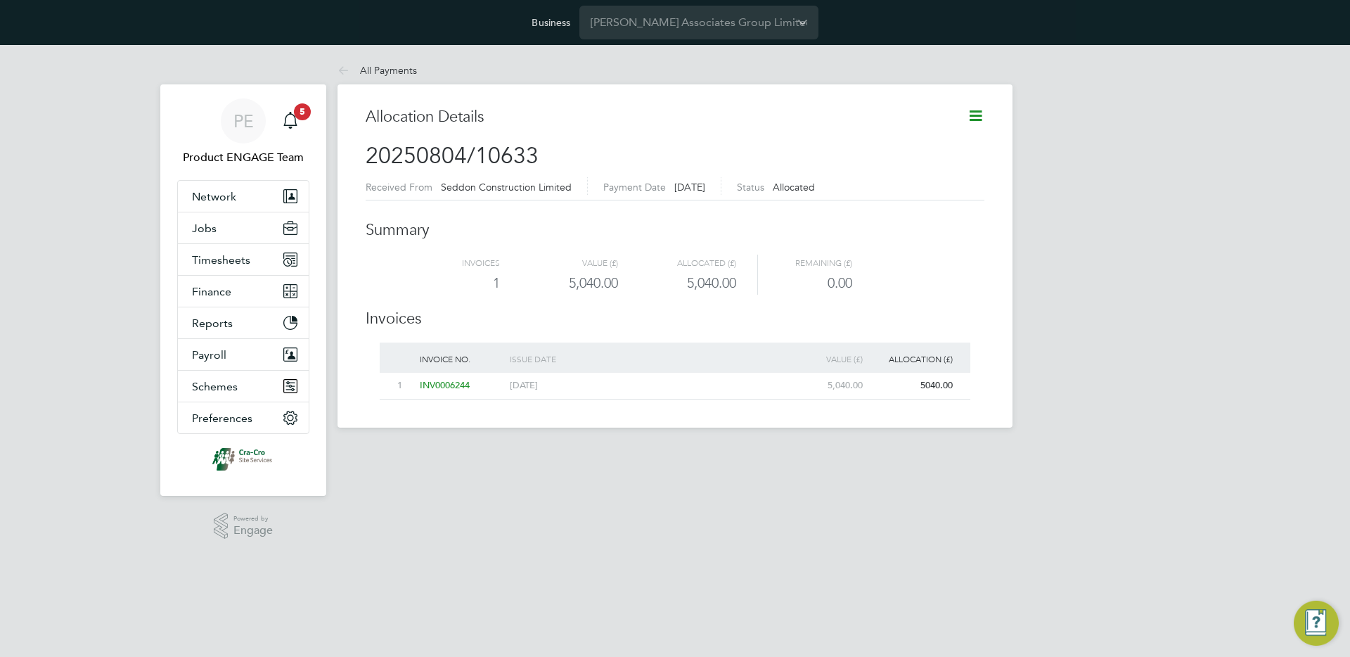
click at [438, 386] on span "INV0006244" at bounding box center [445, 385] width 50 height 12
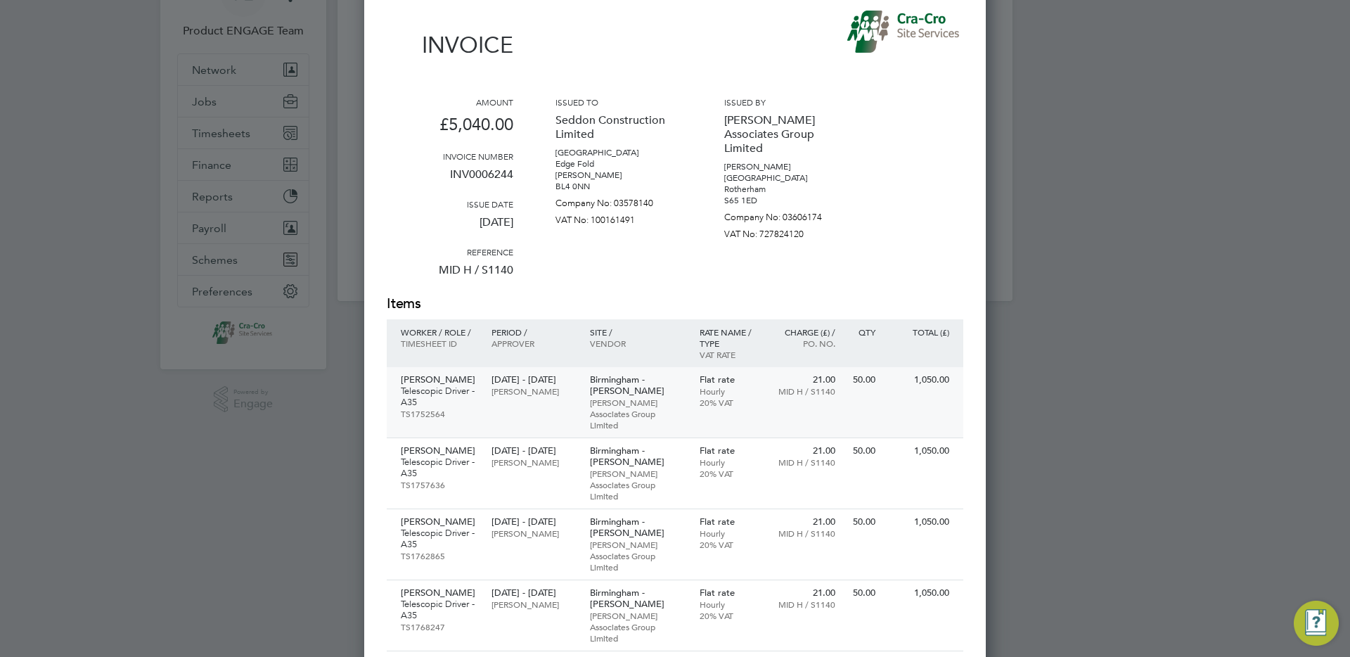
scroll to position [0, 0]
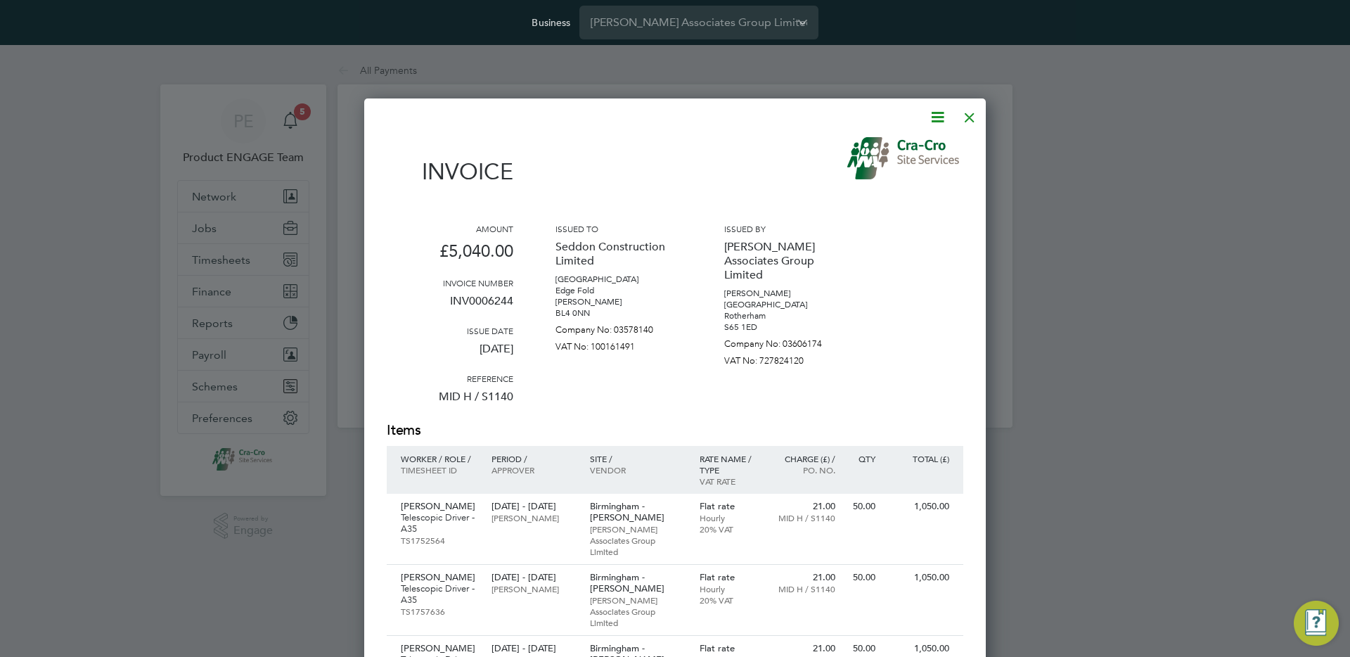
click at [968, 118] on div at bounding box center [969, 113] width 25 height 25
